Goal: Register for event/course

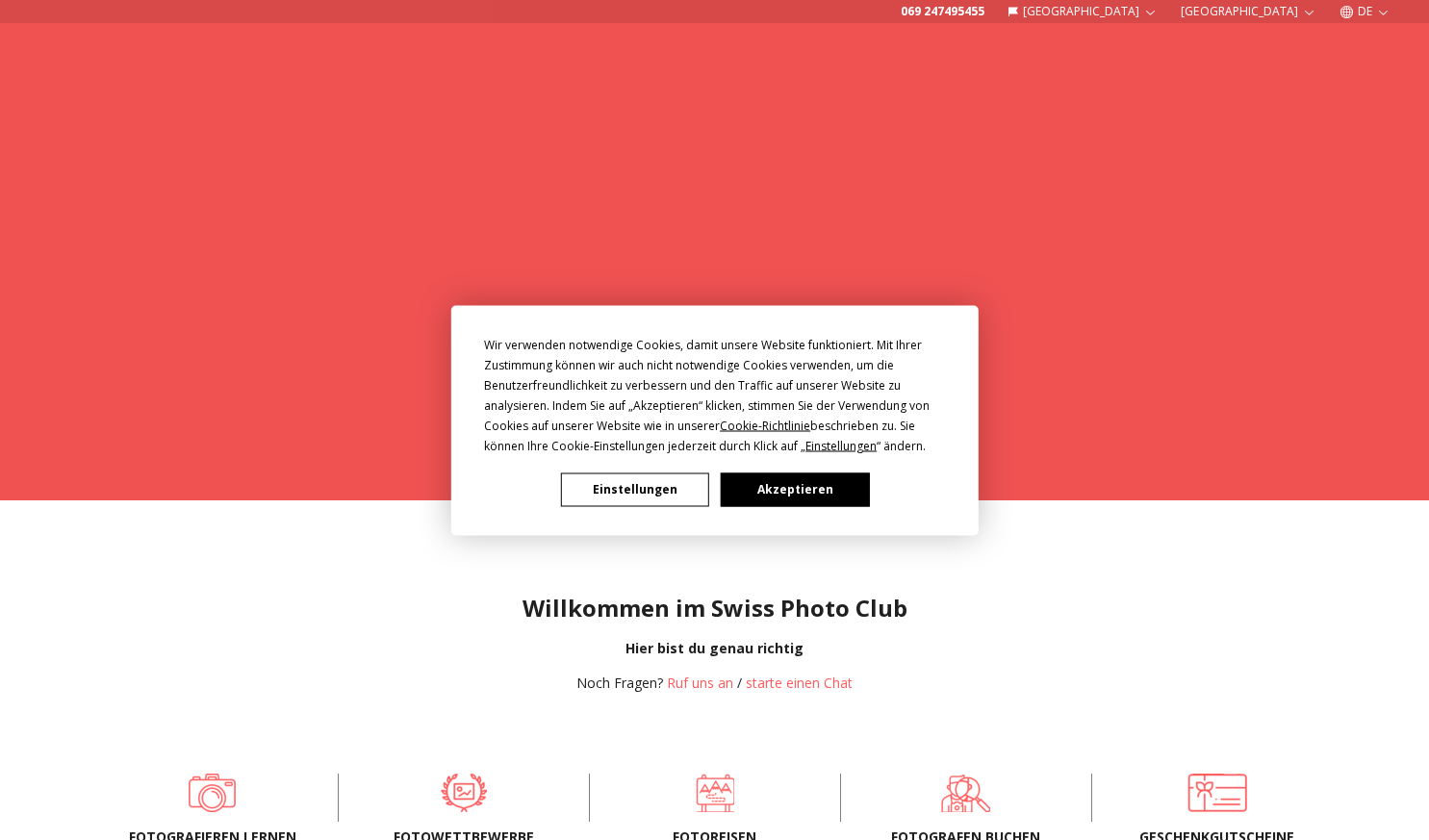
click at [813, 501] on button "Akzeptieren" at bounding box center [793, 489] width 148 height 34
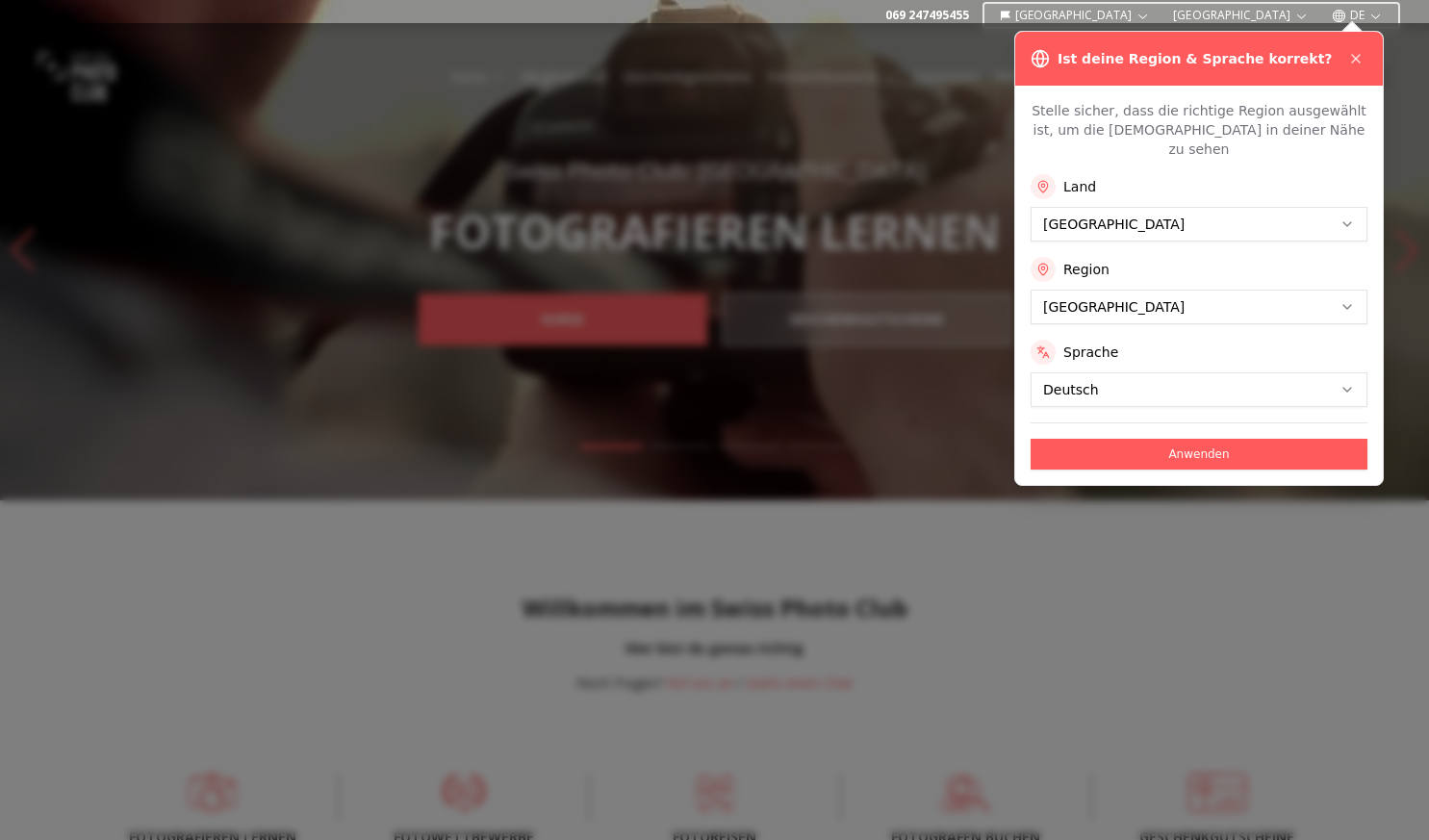
click at [264, 522] on div at bounding box center [714, 432] width 1429 height 817
click at [1359, 53] on icon at bounding box center [1356, 59] width 15 height 15
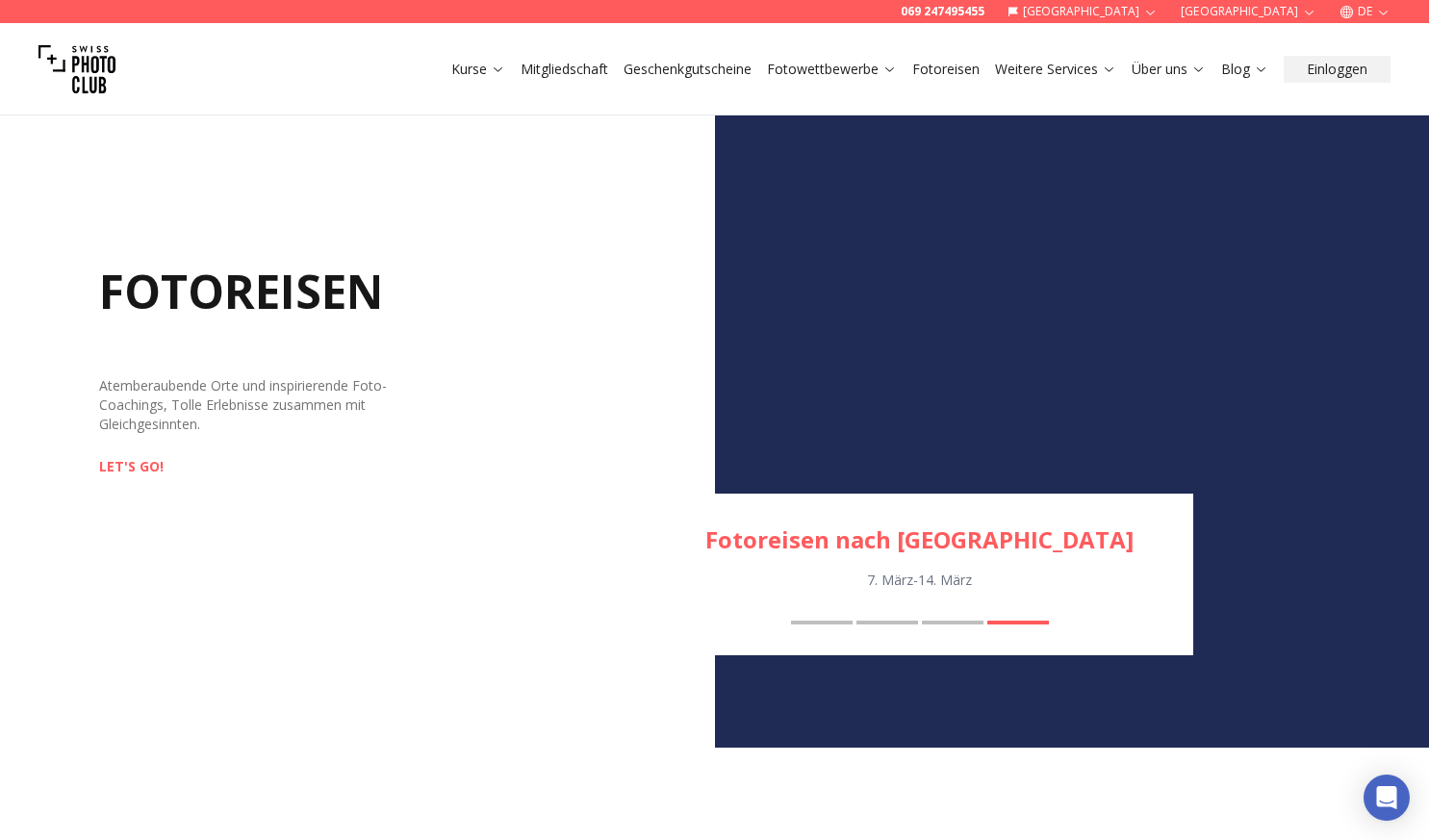
scroll to position [1152, 0]
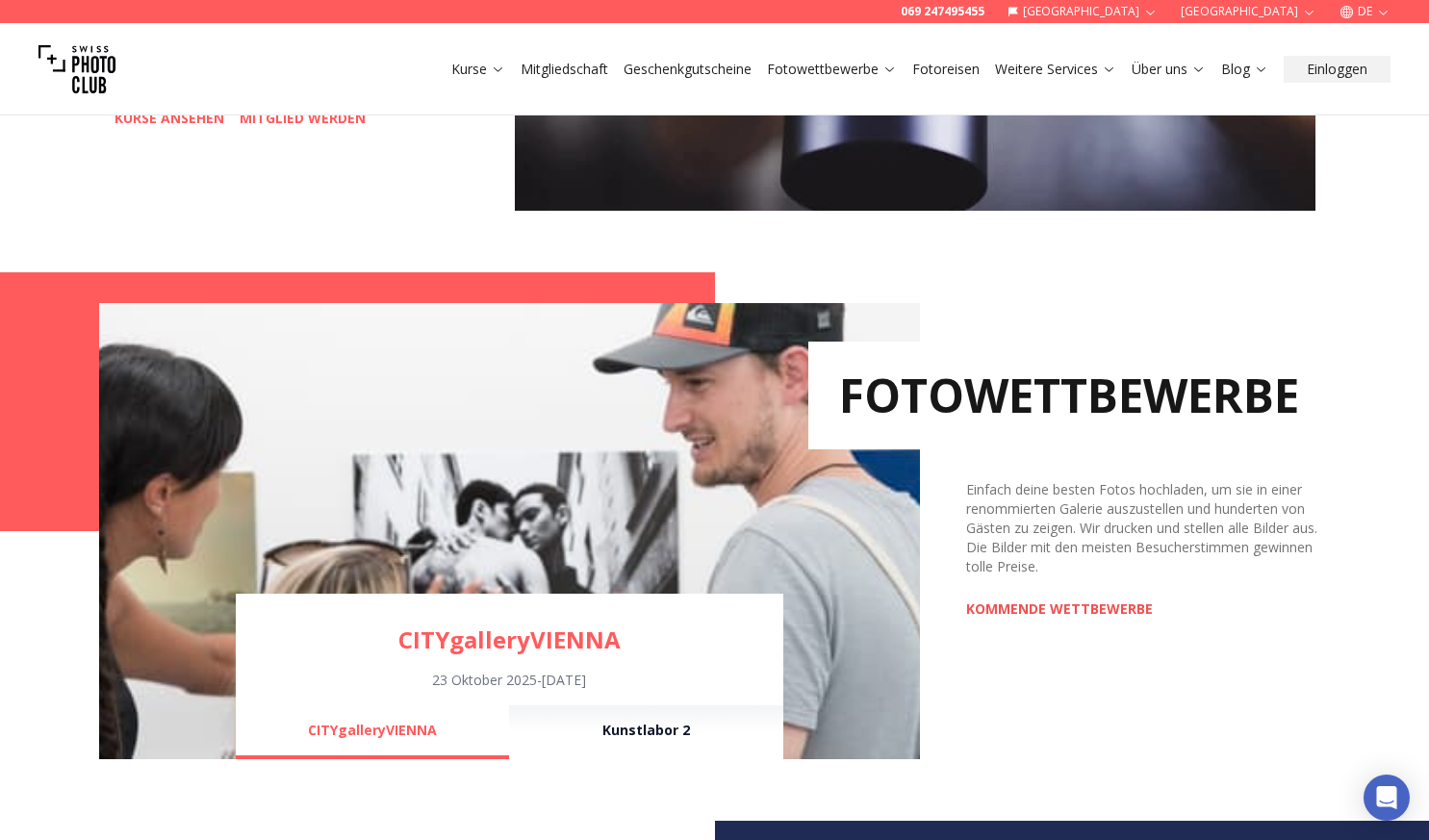
click at [1021, 617] on link "KOMMENDE WETTBEWERBE" at bounding box center [1059, 609] width 186 height 19
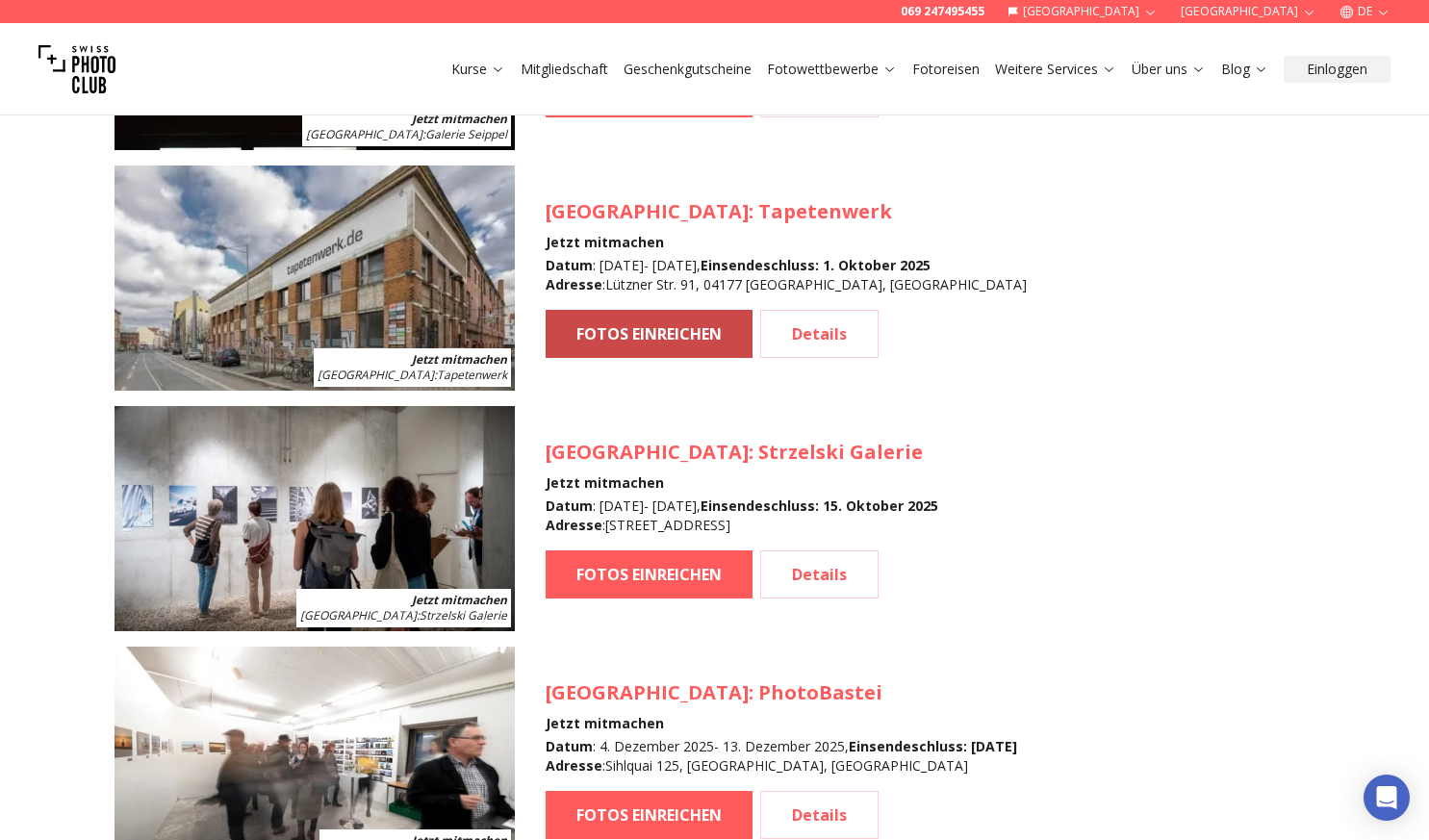
scroll to position [2478, 0]
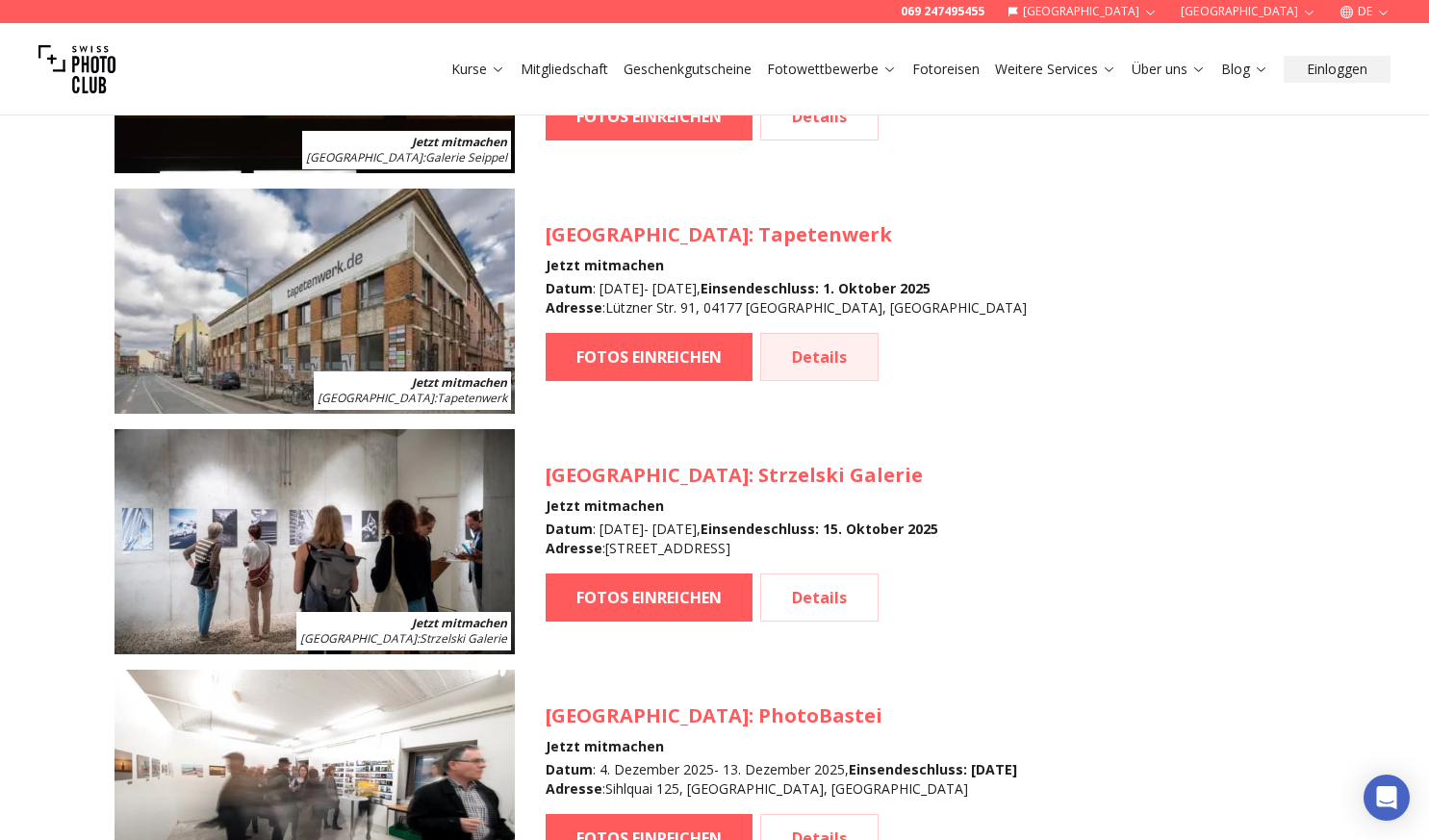
click at [799, 353] on link "Details" at bounding box center [819, 357] width 119 height 48
